Goal: Ask a question

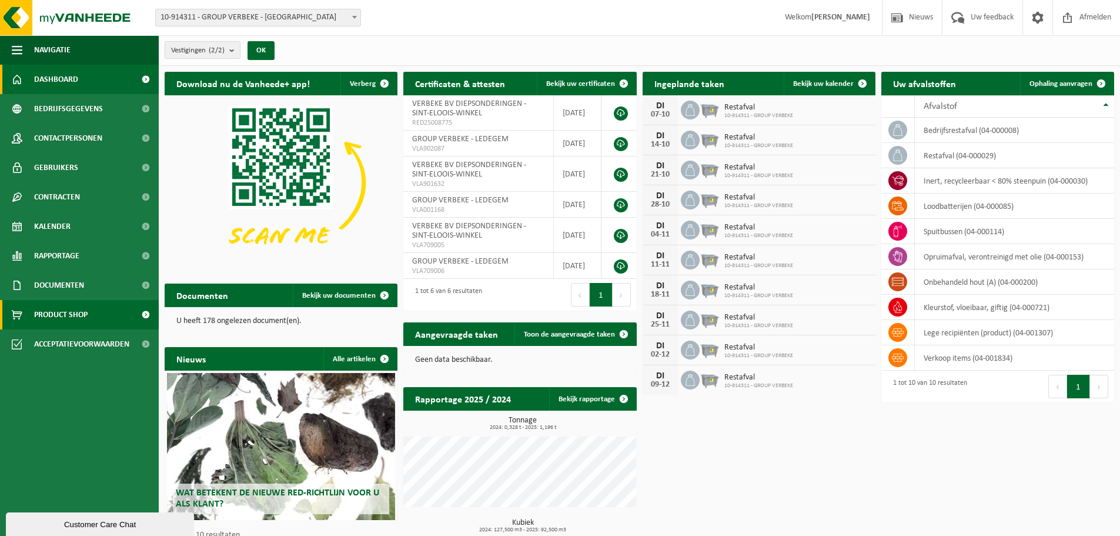
click at [62, 313] on span "Product Shop" at bounding box center [61, 314] width 54 height 29
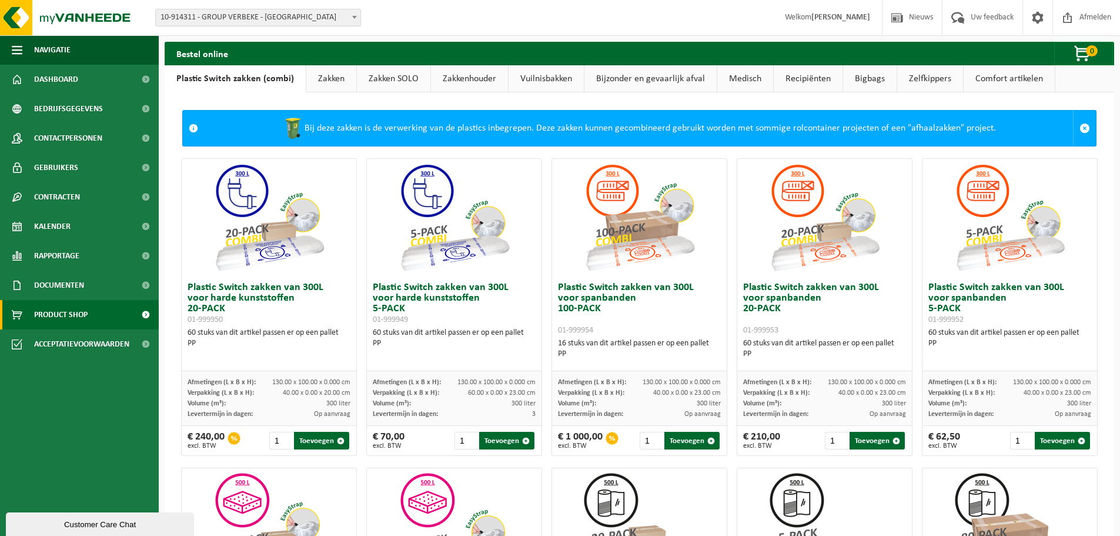
click at [328, 79] on link "Zakken" at bounding box center [331, 78] width 50 height 27
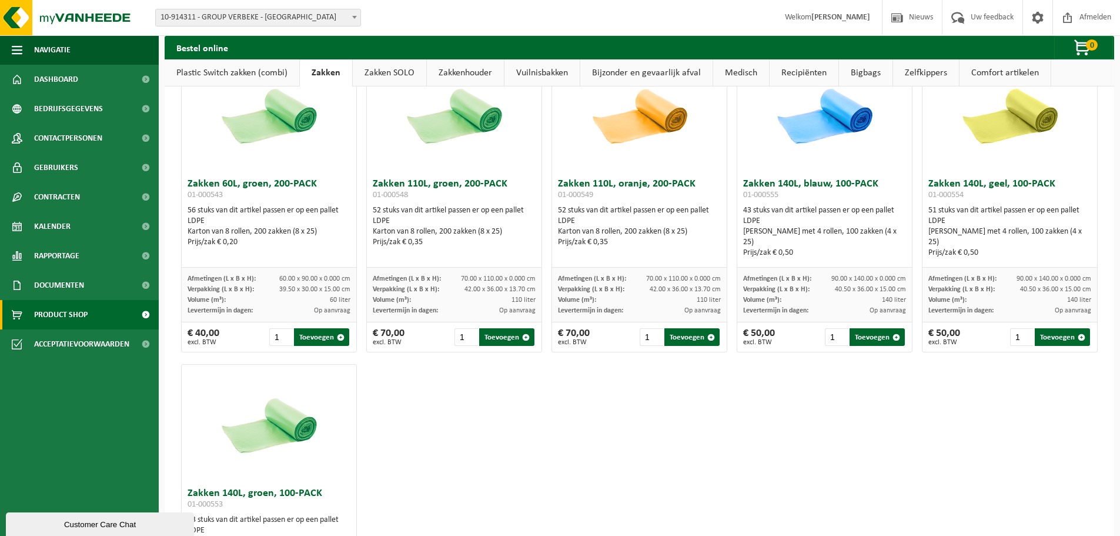
scroll to position [1411, 0]
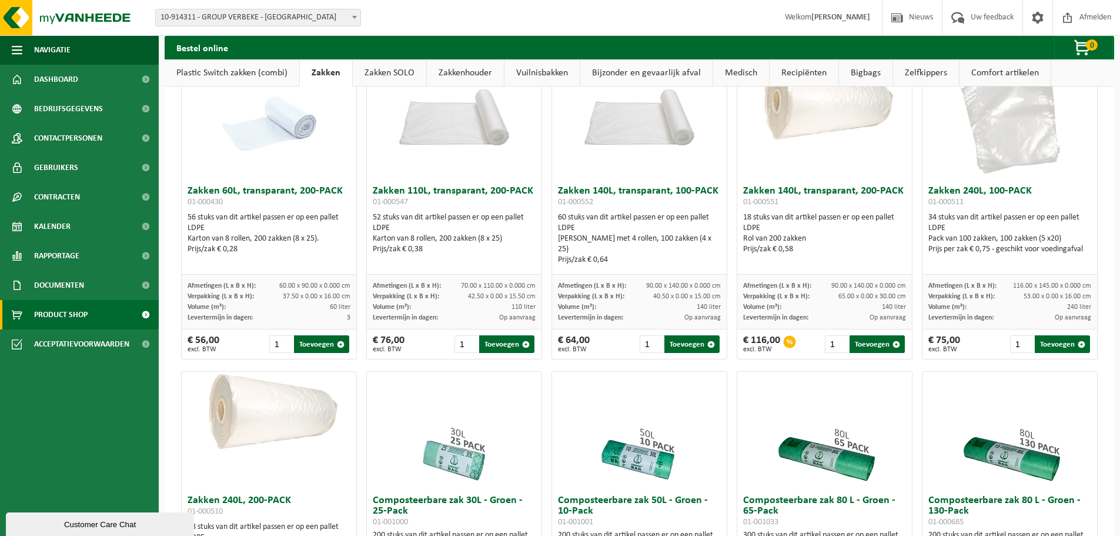
scroll to position [0, 0]
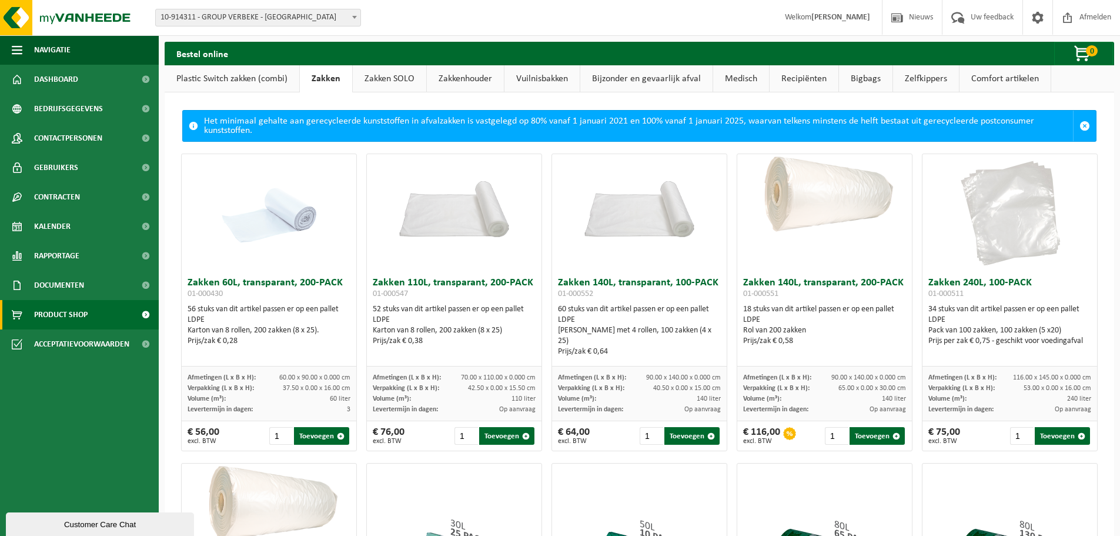
click at [389, 69] on link "Zakken SOLO" at bounding box center [389, 78] width 73 height 27
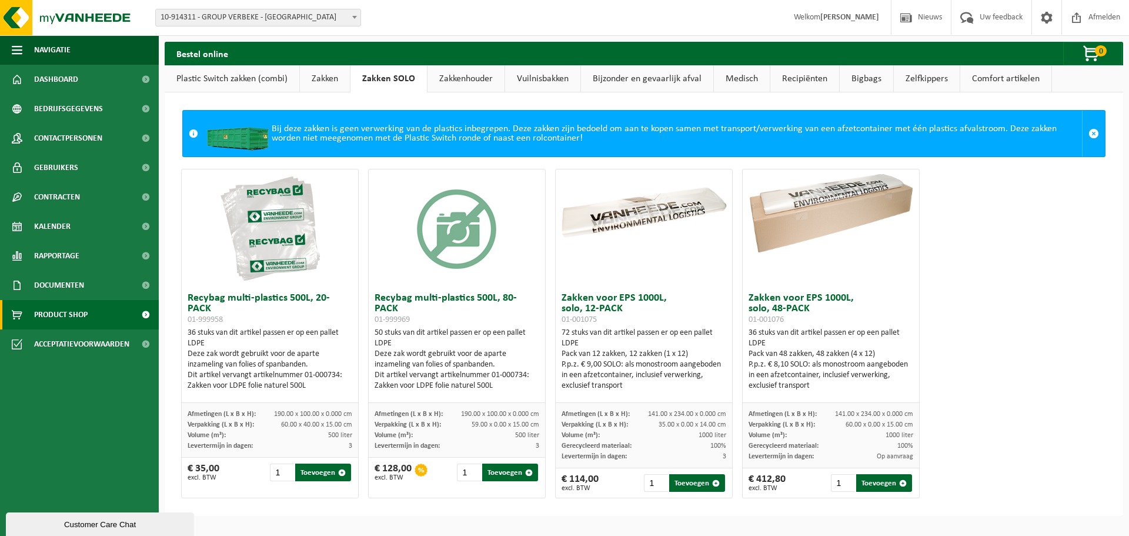
click at [445, 74] on link "Zakkenhouder" at bounding box center [465, 78] width 77 height 27
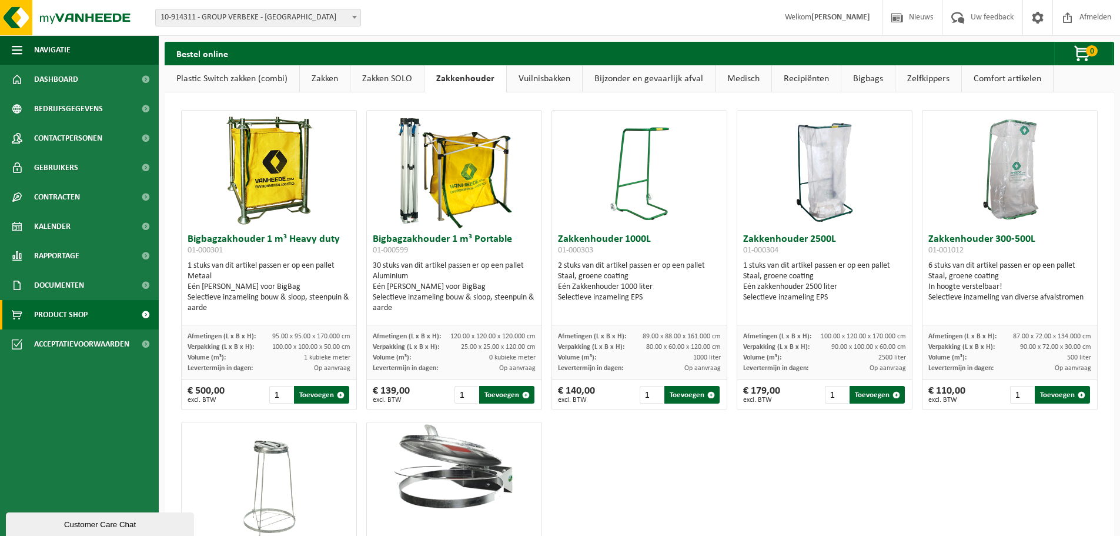
click at [528, 73] on link "Vuilnisbakken" at bounding box center [544, 78] width 75 height 27
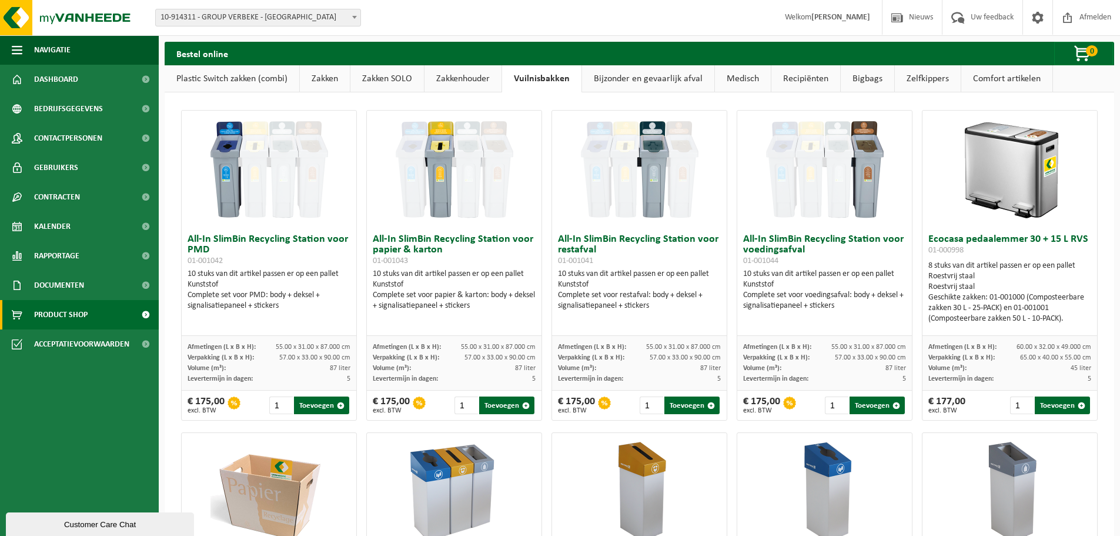
click at [658, 78] on link "Bijzonder en gevaarlijk afval" at bounding box center [648, 78] width 132 height 27
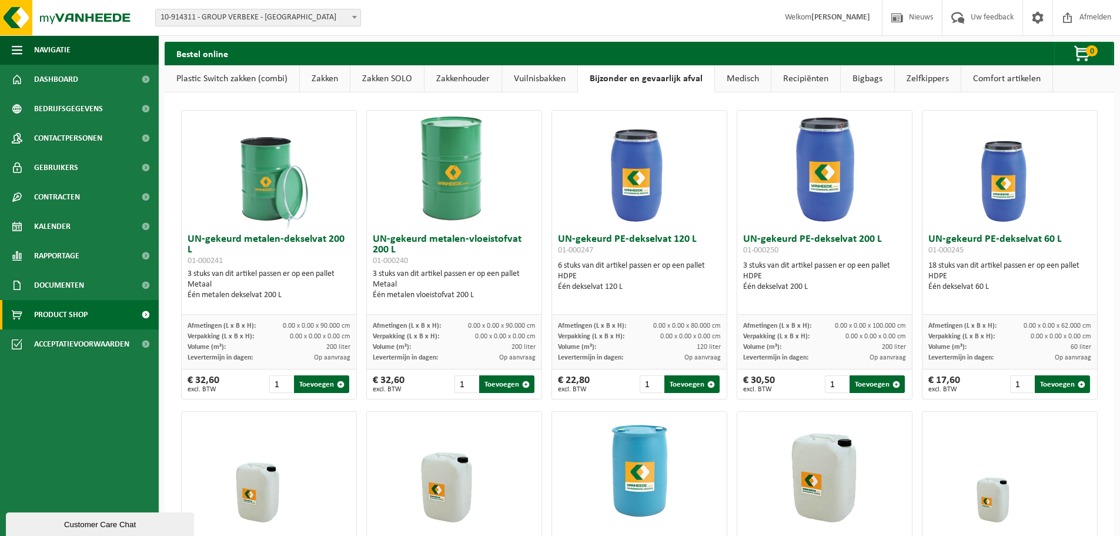
click at [744, 81] on link "Medisch" at bounding box center [743, 78] width 56 height 27
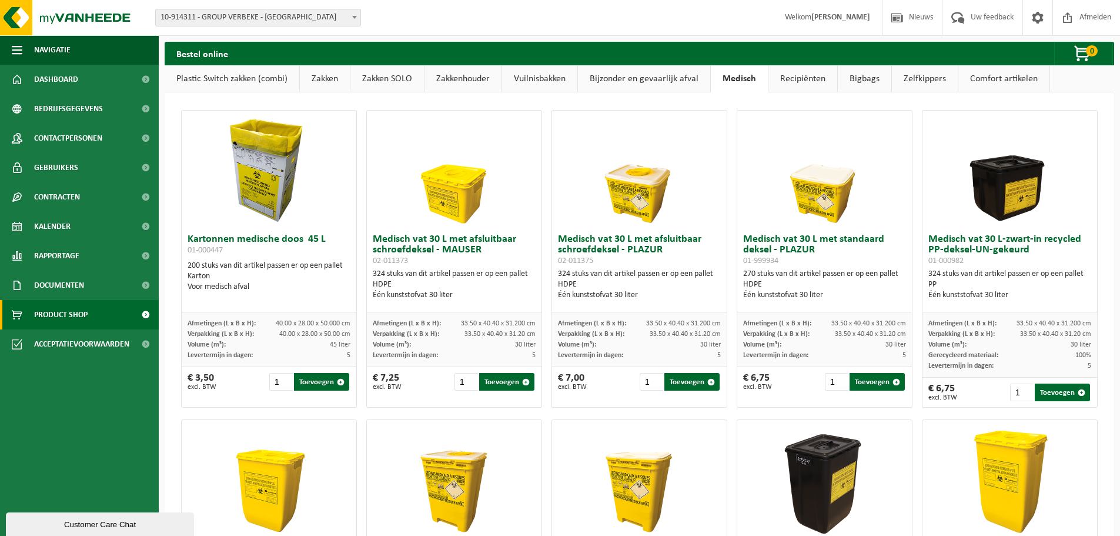
click at [800, 78] on link "Recipiënten" at bounding box center [802, 78] width 69 height 27
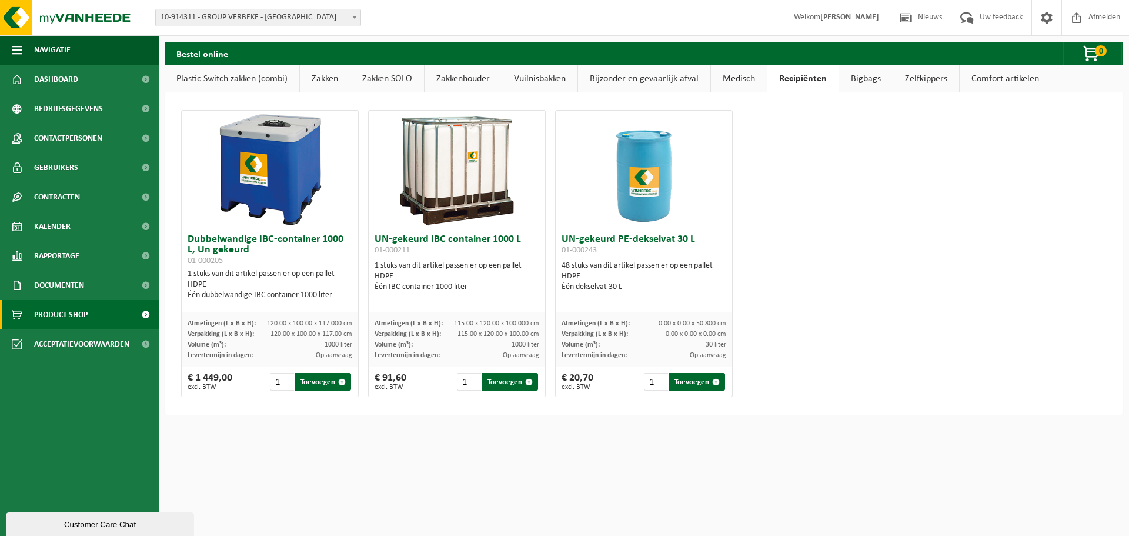
click at [861, 76] on link "Bigbags" at bounding box center [866, 78] width 54 height 27
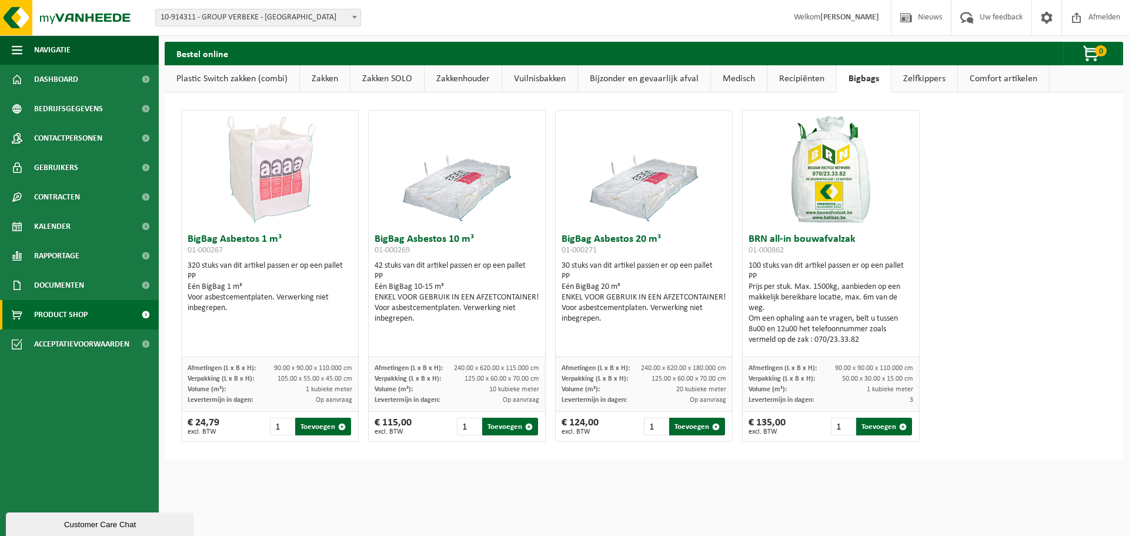
click at [1002, 78] on link "Comfort artikelen" at bounding box center [1003, 78] width 91 height 27
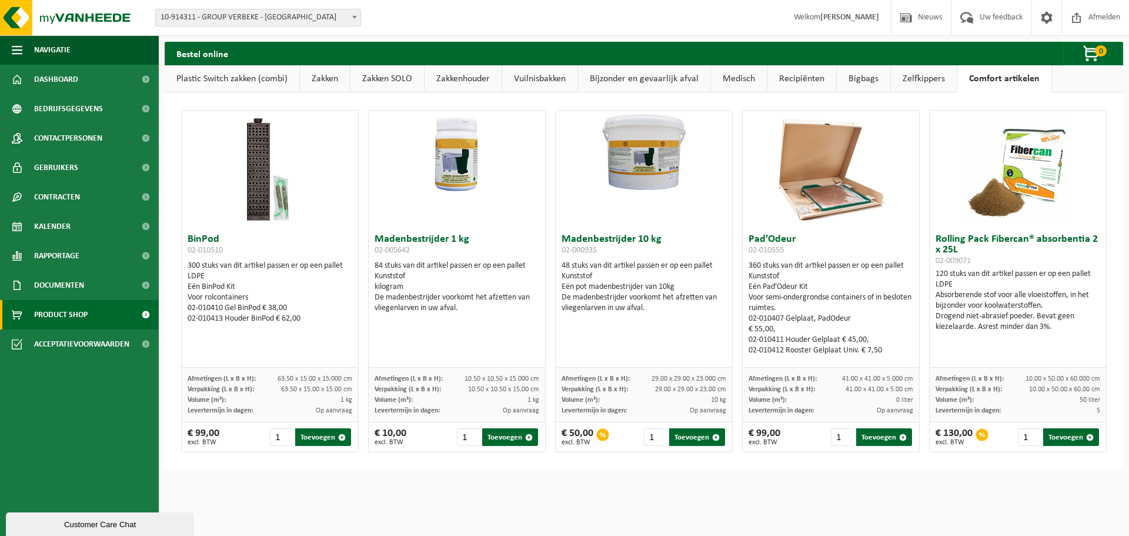
click at [209, 73] on link "Plastic Switch zakken (combi)" at bounding box center [232, 78] width 135 height 27
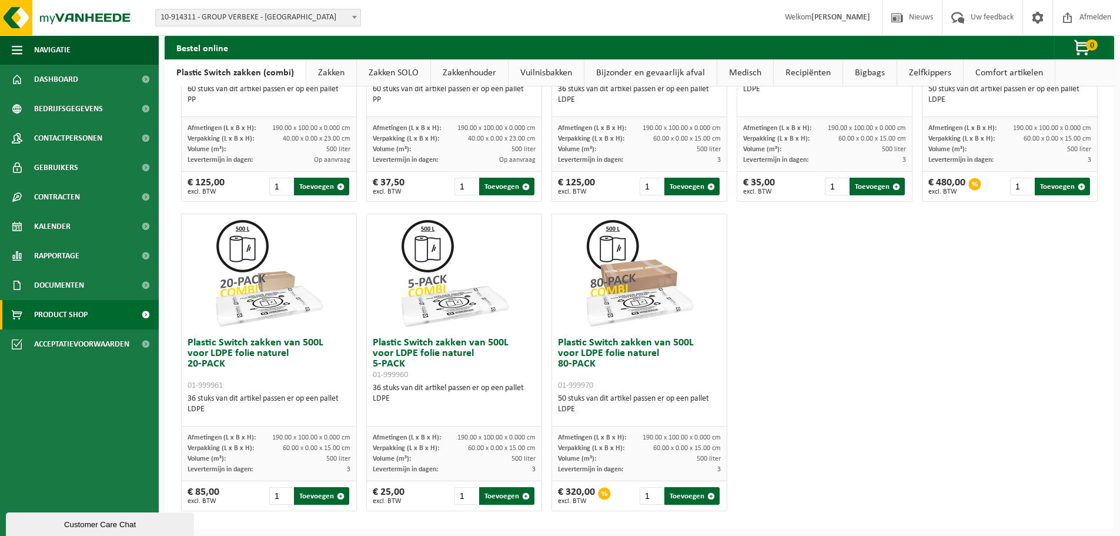
scroll to position [568, 0]
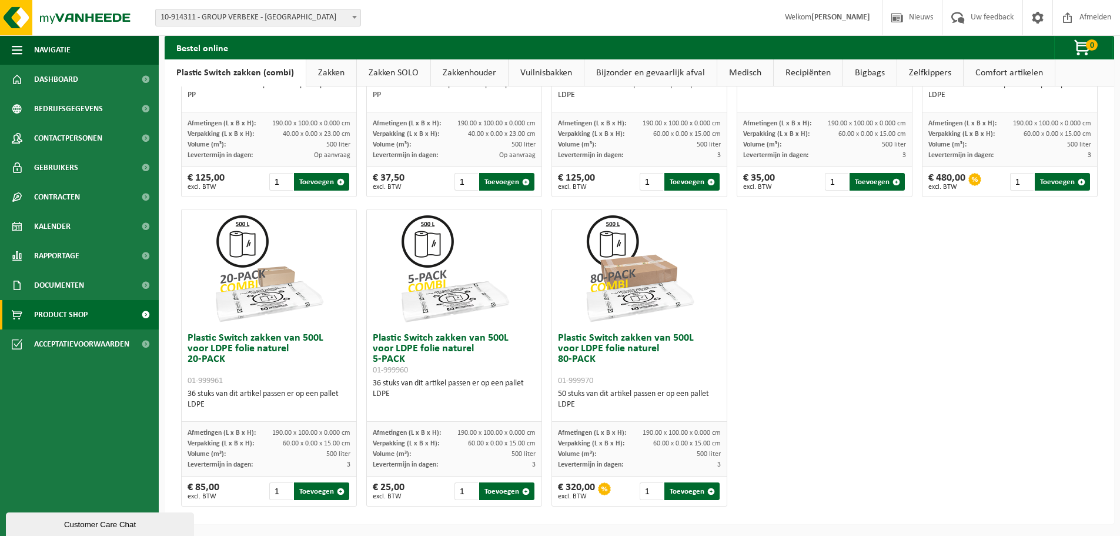
click at [155, 524] on div "Customer Care Chat" at bounding box center [100, 524] width 171 height 9
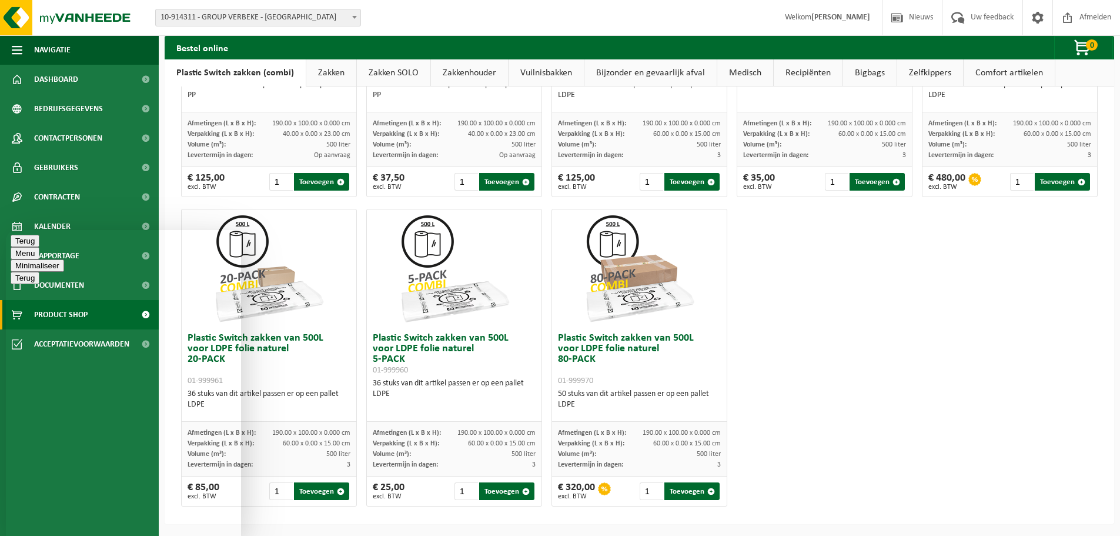
type textarea "Beste, ik ben op zoek naar zakken waarin we asbest vervuilde kledij kunnen depo…"
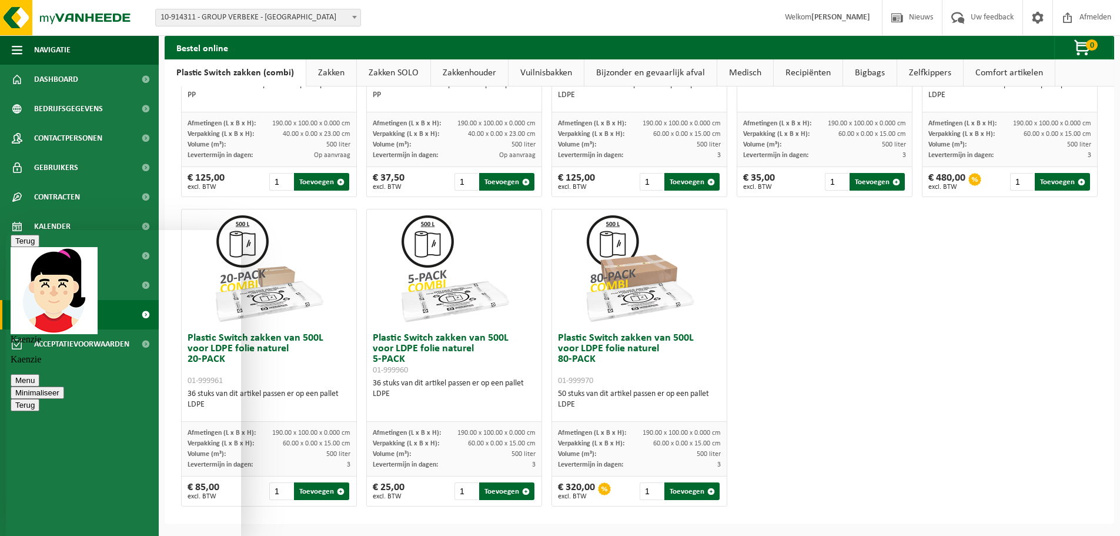
scroll to position [44, 0]
type textarea "Ja graag, alvast bedankt."
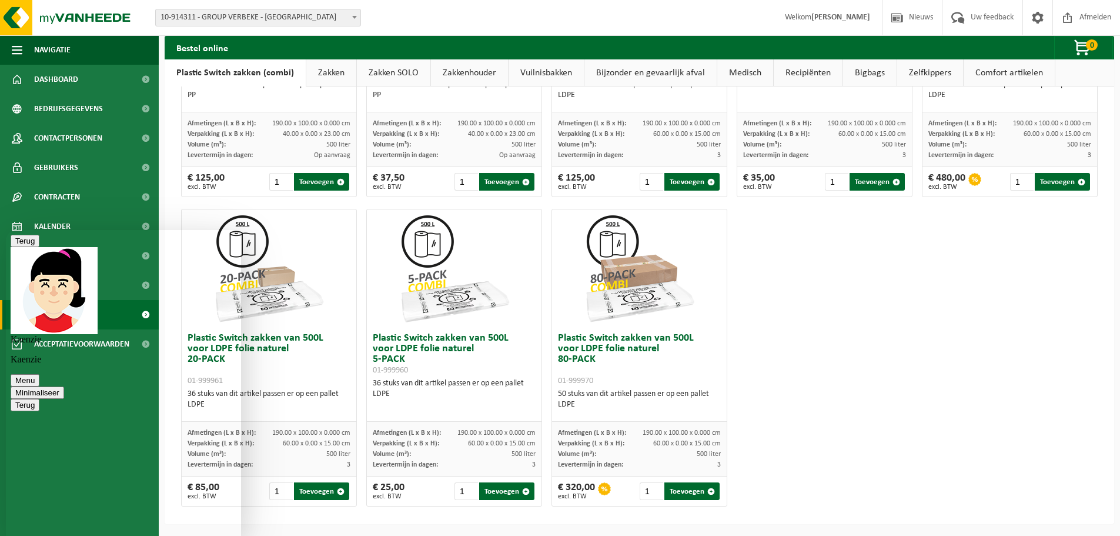
type textarea "Ter info, het gaat om afzonderlijke zakken die we per persoon gebruiken"
type textarea "Bedankt!"
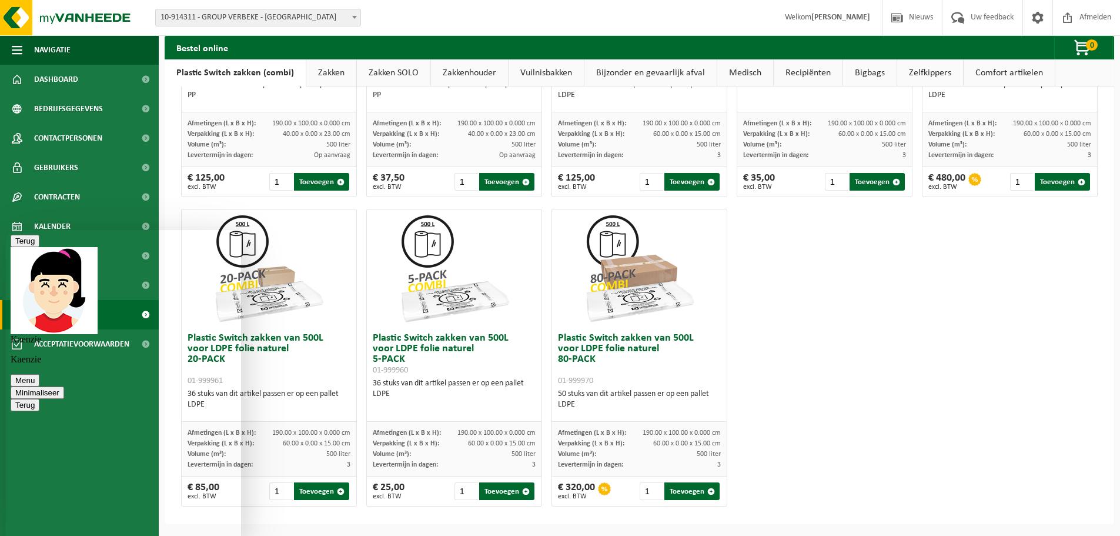
scroll to position [185, 0]
click at [908, 356] on div "Plastic Switch zakken van 300L voor harde kunststoffen 20-PACK 01-999950 60 stu…" at bounding box center [639, 48] width 926 height 928
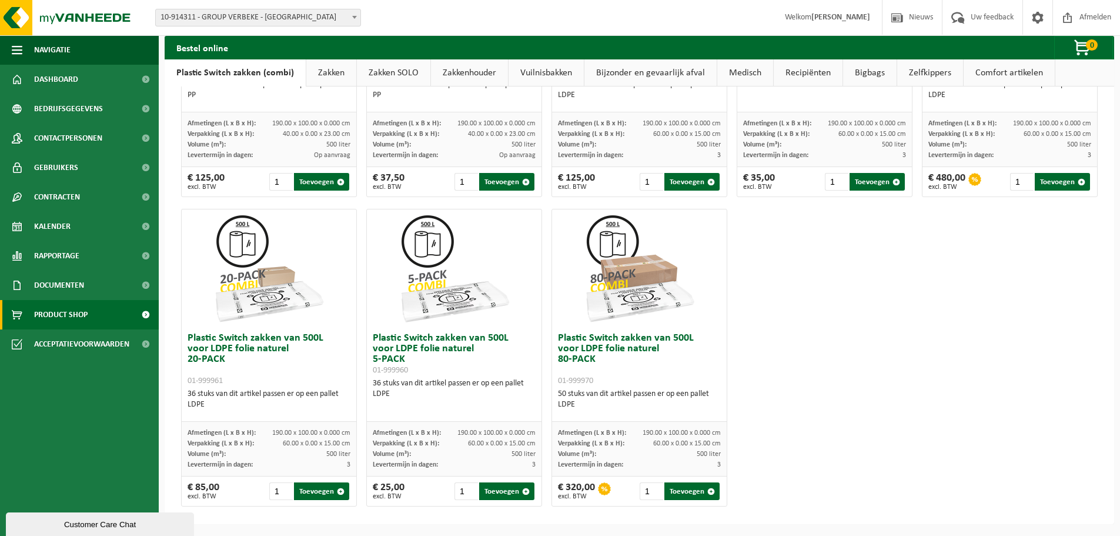
click at [72, 527] on div "Customer Care Chat" at bounding box center [100, 524] width 171 height 9
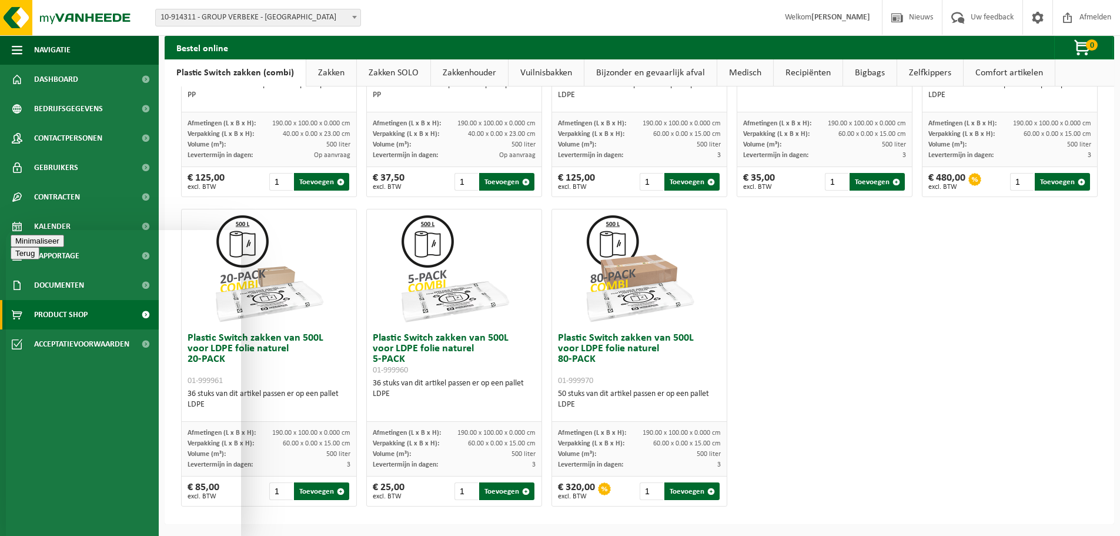
drag, startPoint x: 226, startPoint y: 249, endPoint x: 772, endPoint y: 590, distance: 643.9
click at [64, 247] on button "Minimaliseer" at bounding box center [38, 241] width 54 height 12
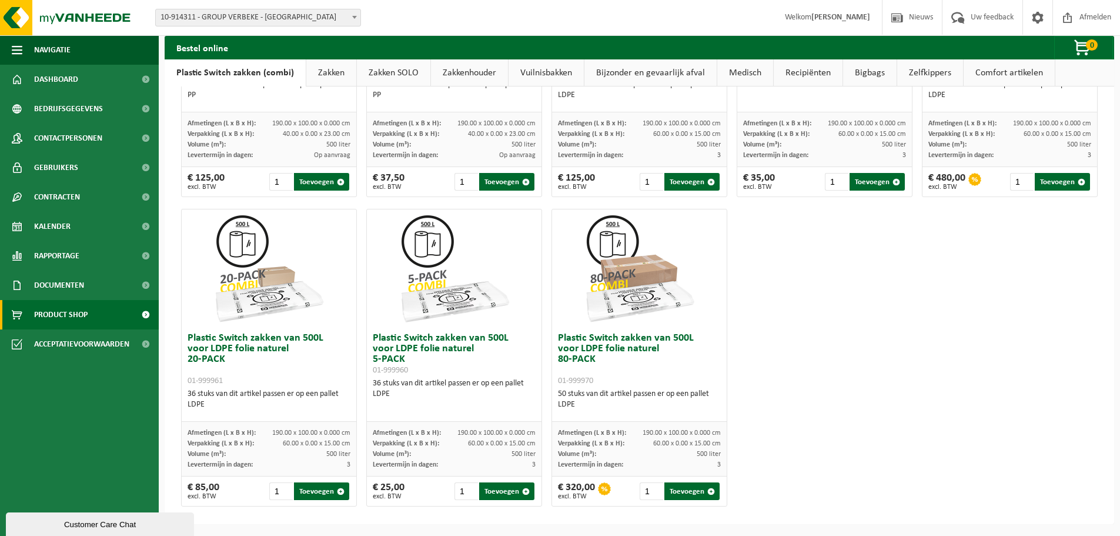
click at [831, 354] on div "Plastic Switch zakken van 300L voor harde kunststoffen 20-PACK 01-999950 60 stu…" at bounding box center [639, 48] width 926 height 928
click at [968, 297] on div "Plastic Switch zakken van 300L voor harde kunststoffen 20-PACK 01-999950 60 stu…" at bounding box center [639, 48] width 926 height 928
drag, startPoint x: 913, startPoint y: 372, endPoint x: 921, endPoint y: 375, distance: 9.1
click at [913, 372] on div "Plastic Switch zakken van 300L voor harde kunststoffen 20-PACK 01-999950 60 stu…" at bounding box center [639, 48] width 926 height 928
click at [847, 270] on div "Plastic Switch zakken van 300L voor harde kunststoffen 20-PACK 01-999950 60 stu…" at bounding box center [639, 48] width 926 height 928
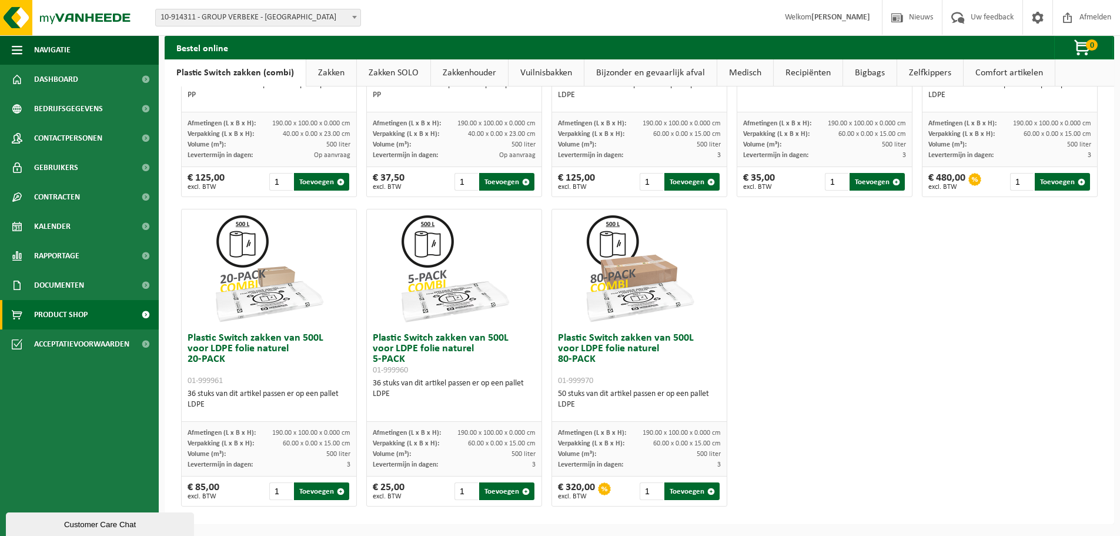
click at [998, 387] on div "Plastic Switch zakken van 300L voor harde kunststoffen 20-PACK 01-999950 60 stu…" at bounding box center [639, 48] width 926 height 928
click at [808, 363] on div "Plastic Switch zakken van 300L voor harde kunststoffen 20-PACK 01-999950 60 stu…" at bounding box center [639, 48] width 926 height 928
click at [1057, 340] on div "Plastic Switch zakken van 300L voor harde kunststoffen 20-PACK 01-999950 60 stu…" at bounding box center [639, 48] width 926 height 928
click at [871, 322] on div "Plastic Switch zakken van 300L voor harde kunststoffen 20-PACK 01-999950 60 stu…" at bounding box center [639, 48] width 926 height 928
click at [946, 249] on div "Plastic Switch zakken van 300L voor harde kunststoffen 20-PACK 01-999950 60 stu…" at bounding box center [639, 48] width 926 height 928
